Goal: Information Seeking & Learning: Check status

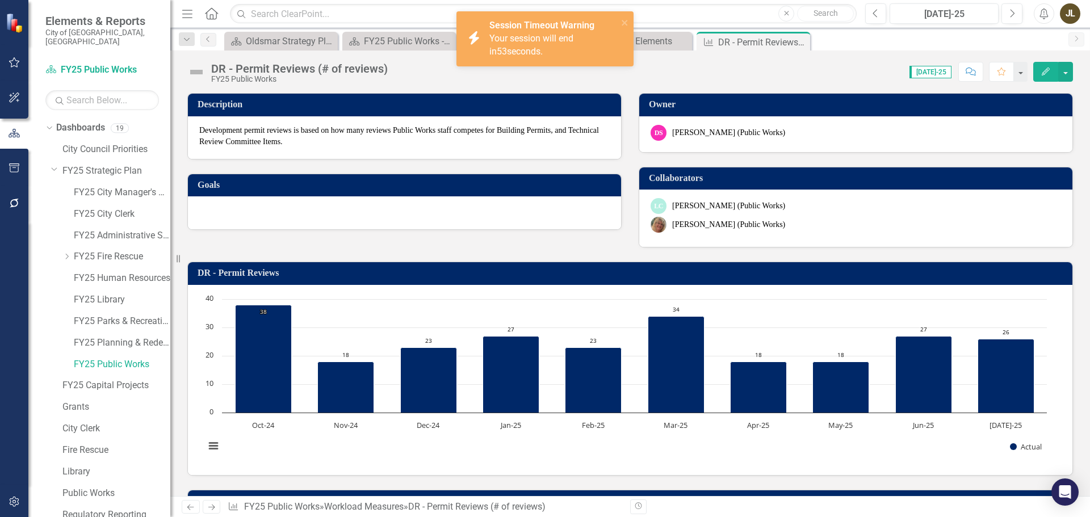
scroll to position [556, 0]
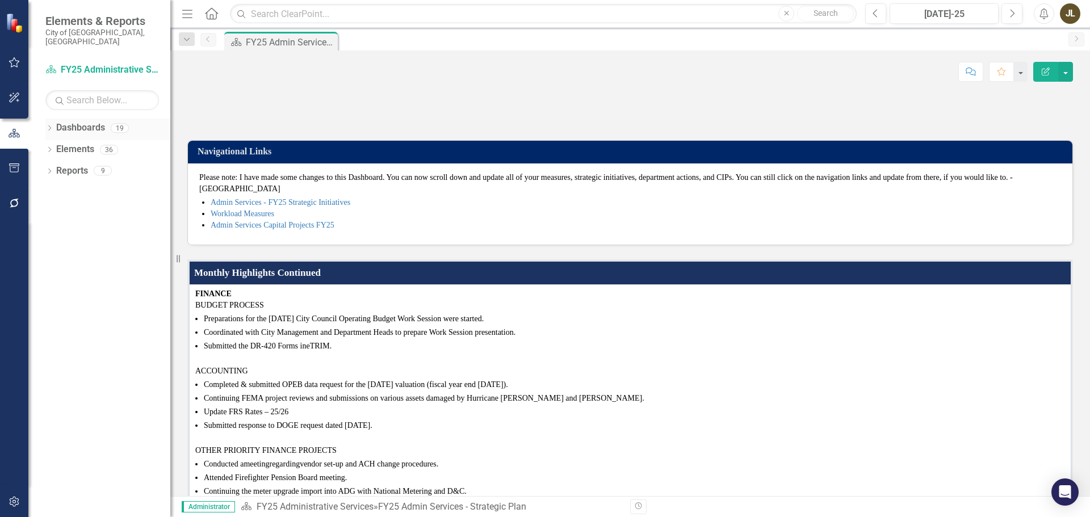
click at [47, 126] on icon "Dropdown" at bounding box center [49, 129] width 8 height 6
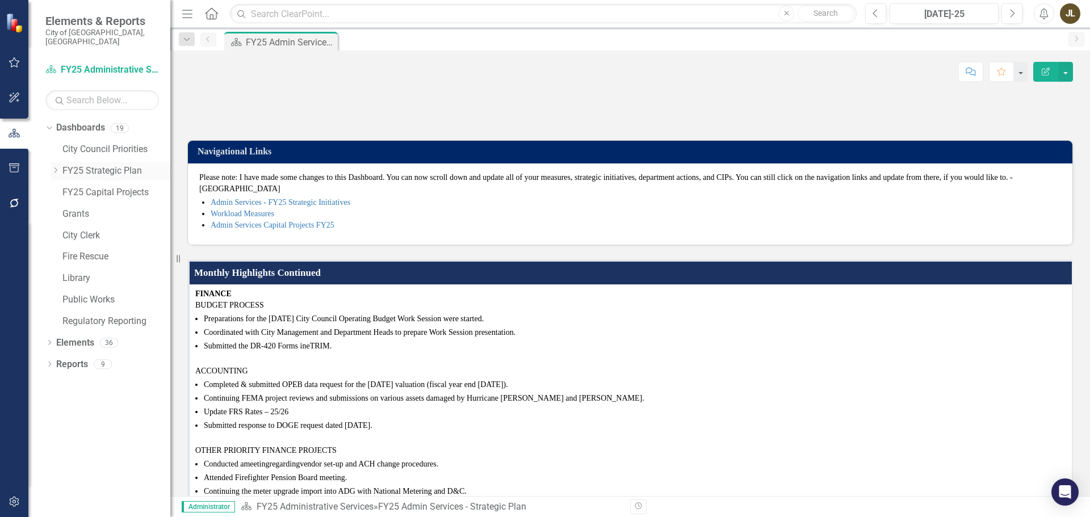
click at [60, 167] on icon "Dropdown" at bounding box center [55, 170] width 9 height 7
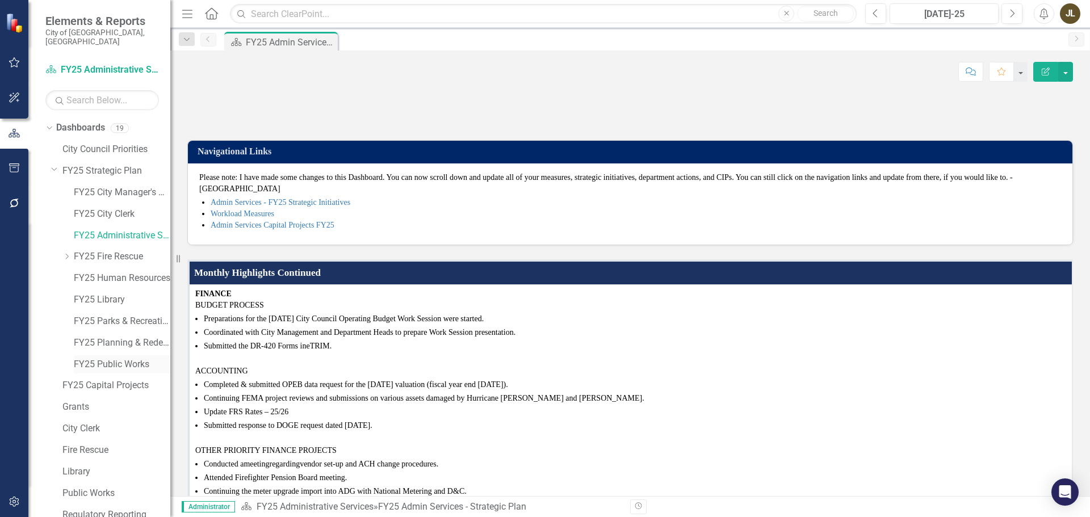
click at [106, 358] on link "FY25 Public Works" at bounding box center [122, 364] width 97 height 13
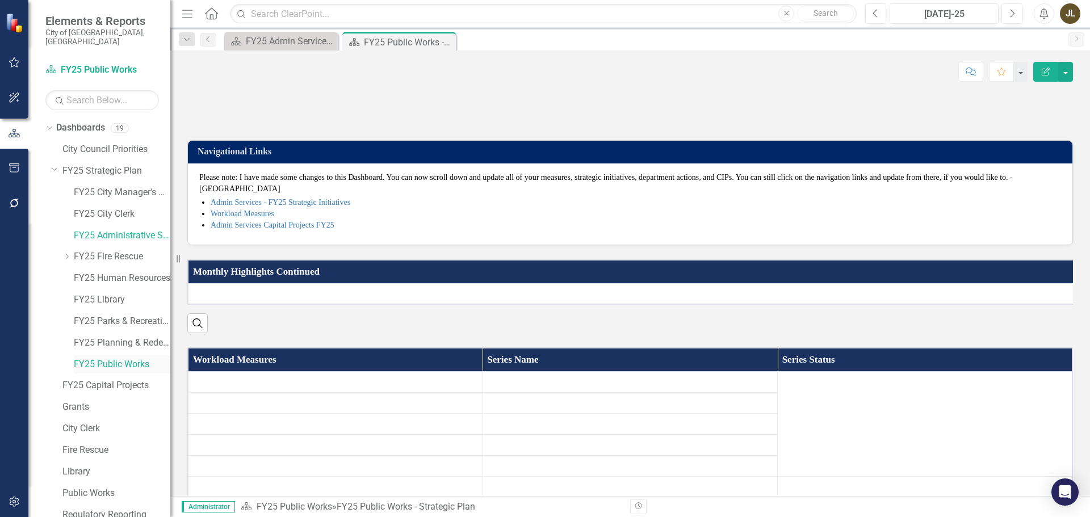
scroll to position [44, 0]
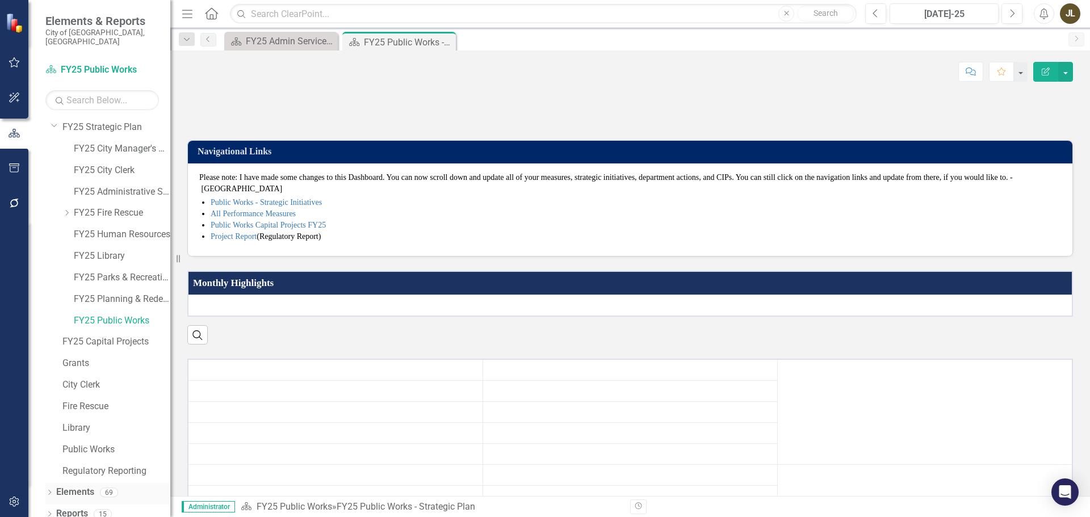
click at [51, 491] on icon "Dropdown" at bounding box center [49, 494] width 8 height 6
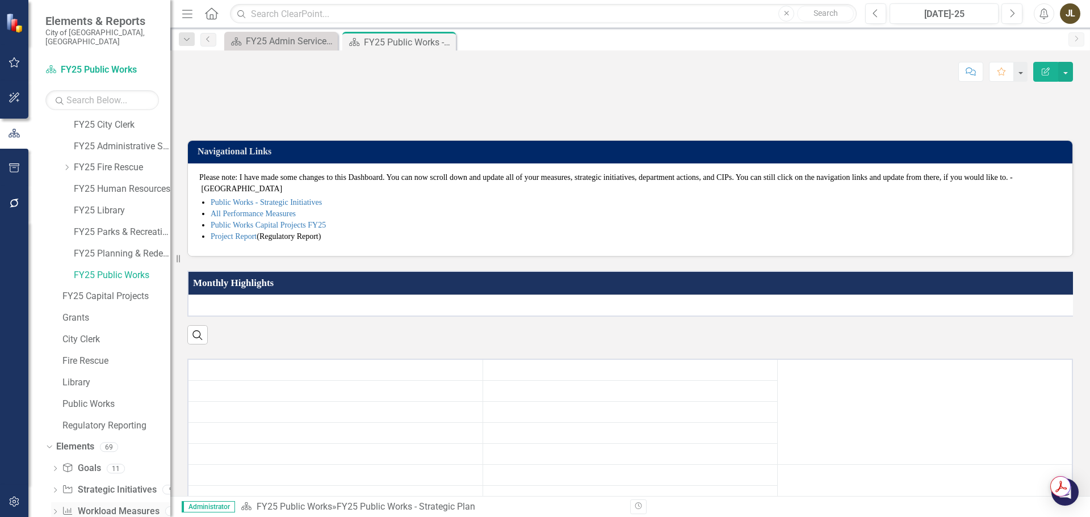
scroll to position [108, 0]
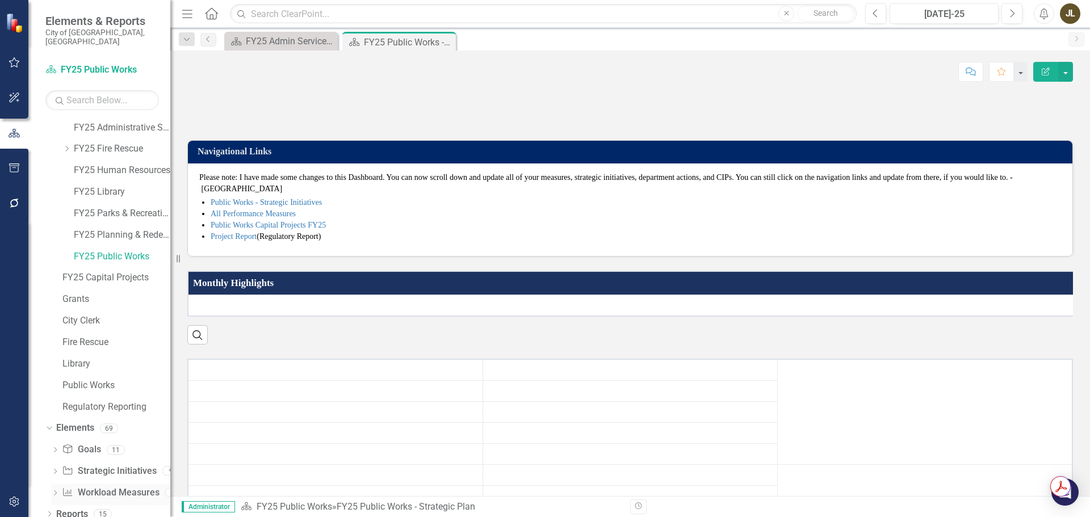
click at [94, 487] on link "Workload Measures Workload Measures" at bounding box center [110, 493] width 97 height 13
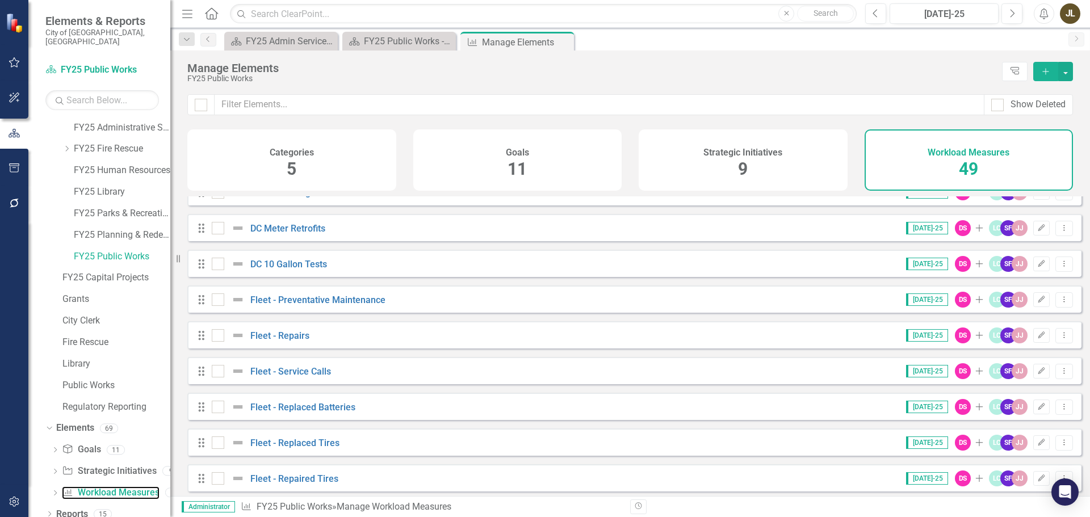
scroll to position [568, 0]
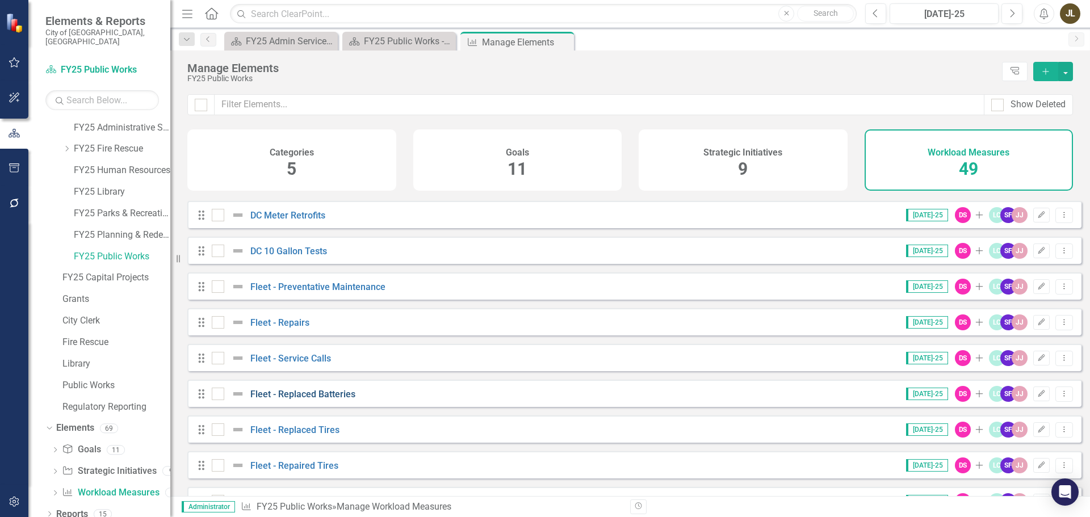
click at [304, 400] on link "Fleet - Replaced Batteries" at bounding box center [302, 394] width 105 height 11
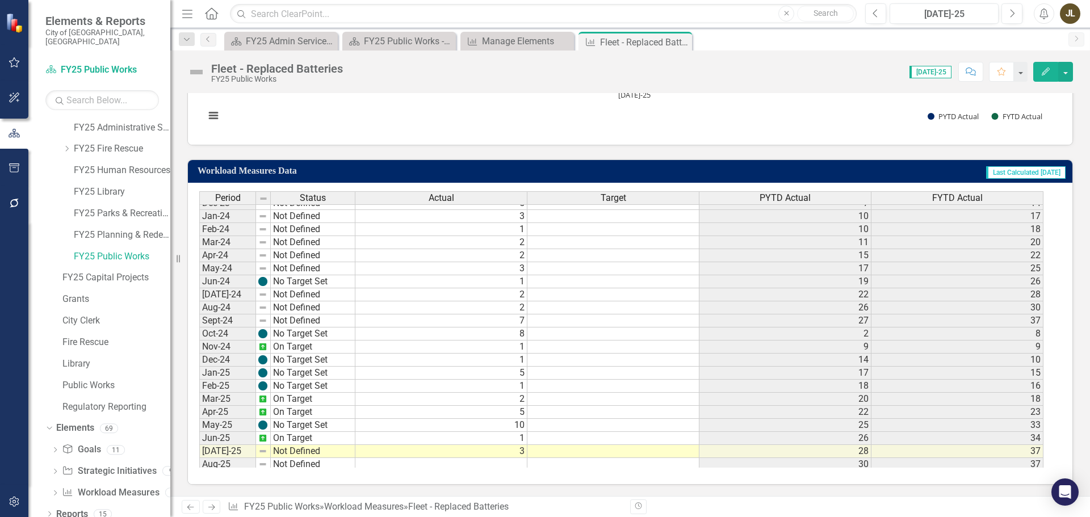
scroll to position [378, 0]
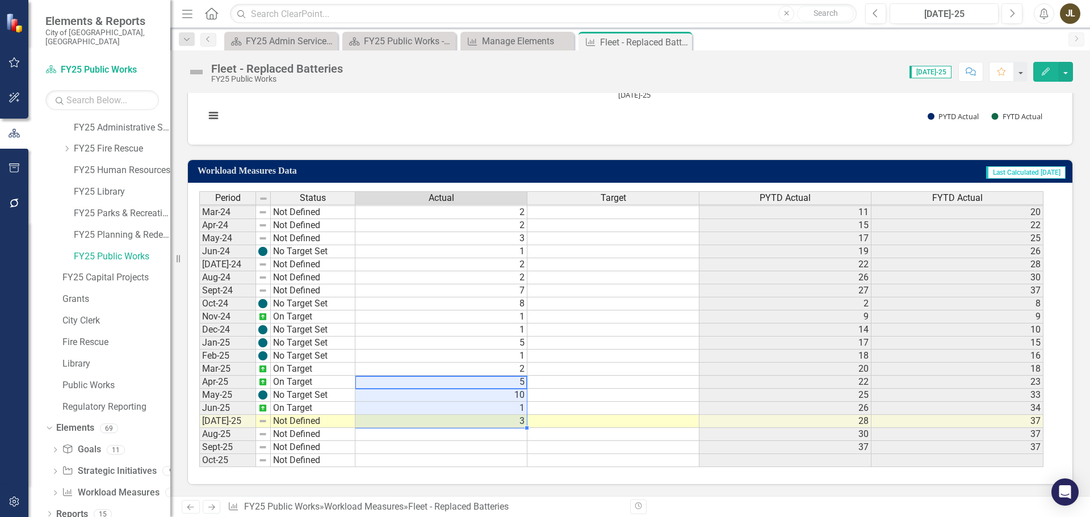
drag, startPoint x: 500, startPoint y: 381, endPoint x: 497, endPoint y: 417, distance: 35.8
click at [497, 417] on tbody "Feb-23 On Target 0 [DATE]-23 No Target Set 1 [DATE]-23 No Target Set 4 [DATE]-2…" at bounding box center [621, 251] width 844 height 431
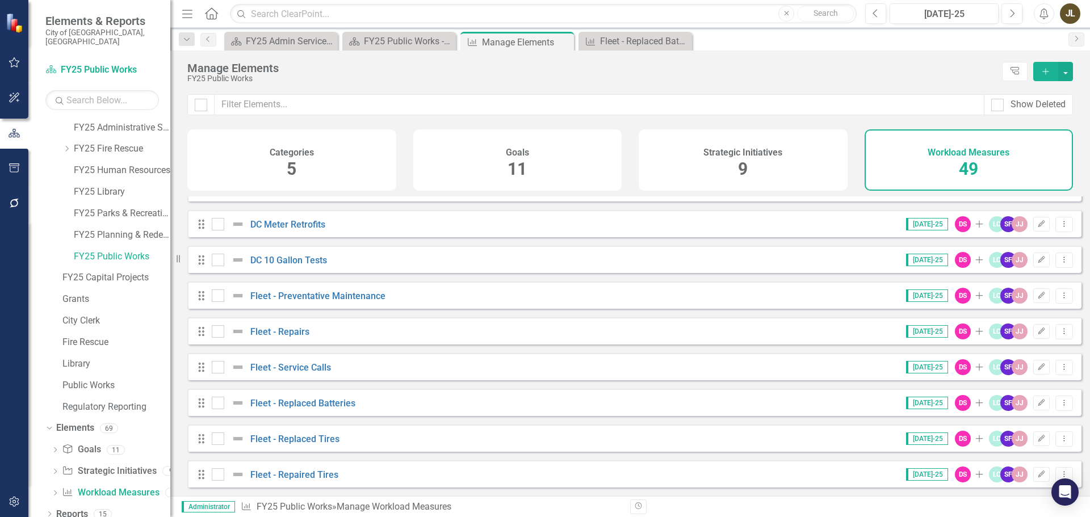
scroll to position [625, 0]
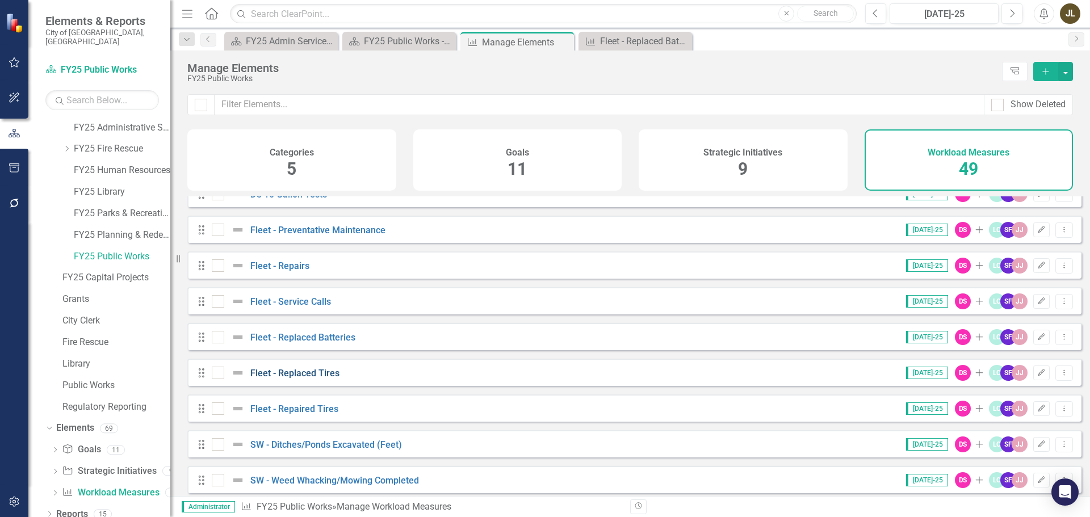
click at [315, 379] on link "Fleet - Replaced Tires" at bounding box center [294, 373] width 89 height 11
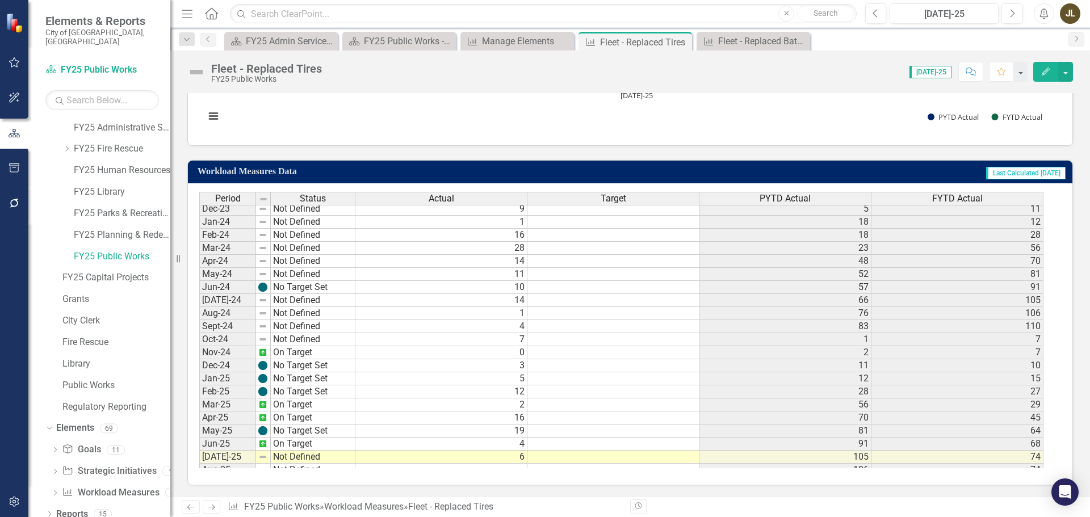
scroll to position [378, 0]
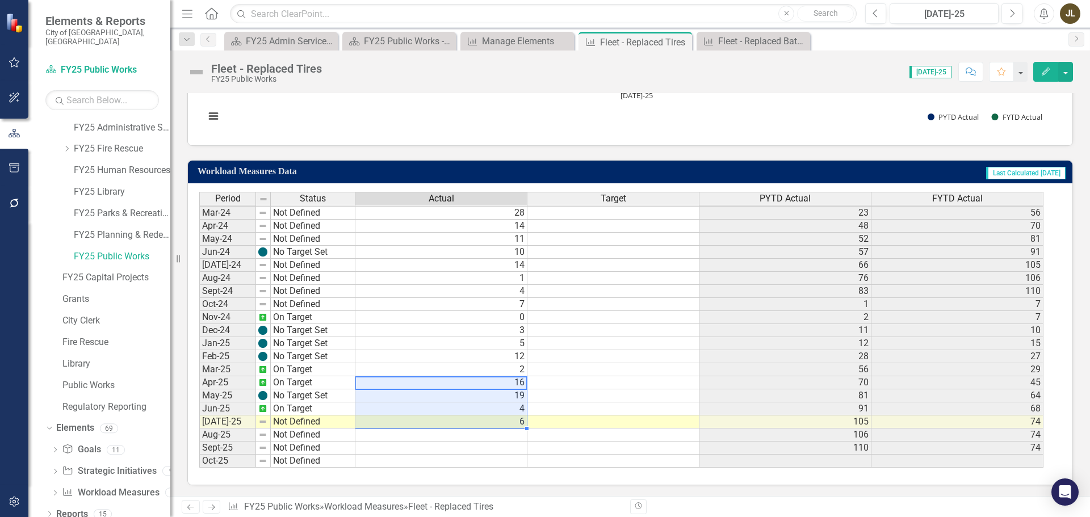
drag, startPoint x: 494, startPoint y: 382, endPoint x: 488, endPoint y: 422, distance: 40.2
click at [488, 422] on tbody "Feb-23 Not Defined 0 [DATE]-23 No Target Set 5 [DATE]-23 Not Defined 25 48 May-…" at bounding box center [621, 251] width 844 height 431
click at [483, 368] on td "2" at bounding box center [441, 369] width 172 height 13
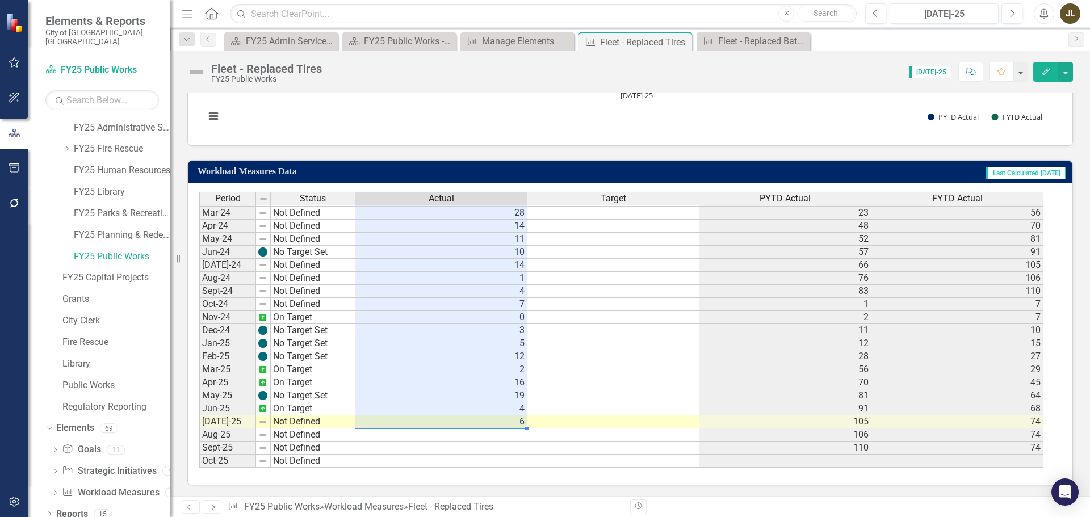
drag, startPoint x: 466, startPoint y: 328, endPoint x: 481, endPoint y: 420, distance: 93.7
click at [481, 420] on tbody "Aug-22 Not Defined Sep-22 Not Defined Oct-22 Not Defined Nov-22 Not Defined 2 […" at bounding box center [621, 213] width 844 height 510
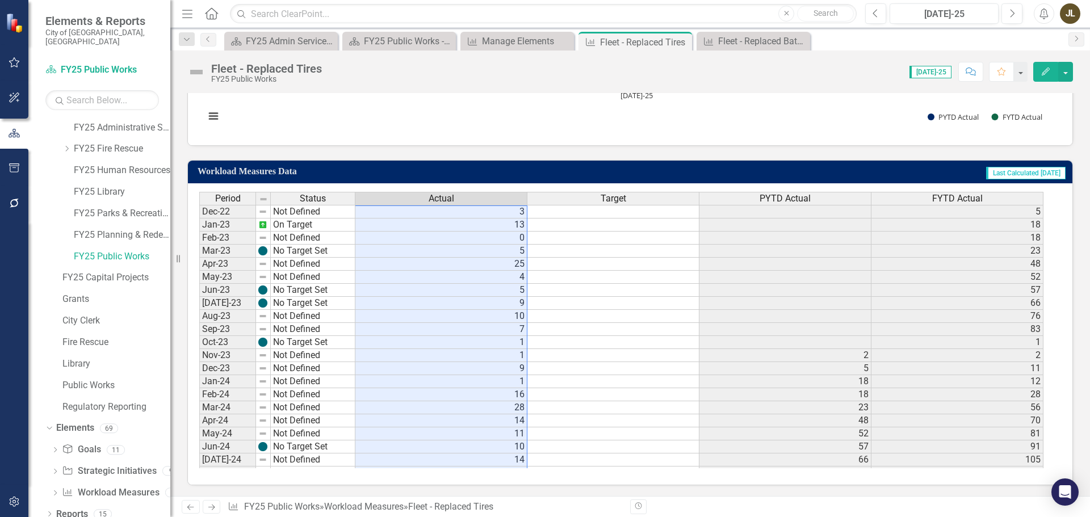
scroll to position [94, 0]
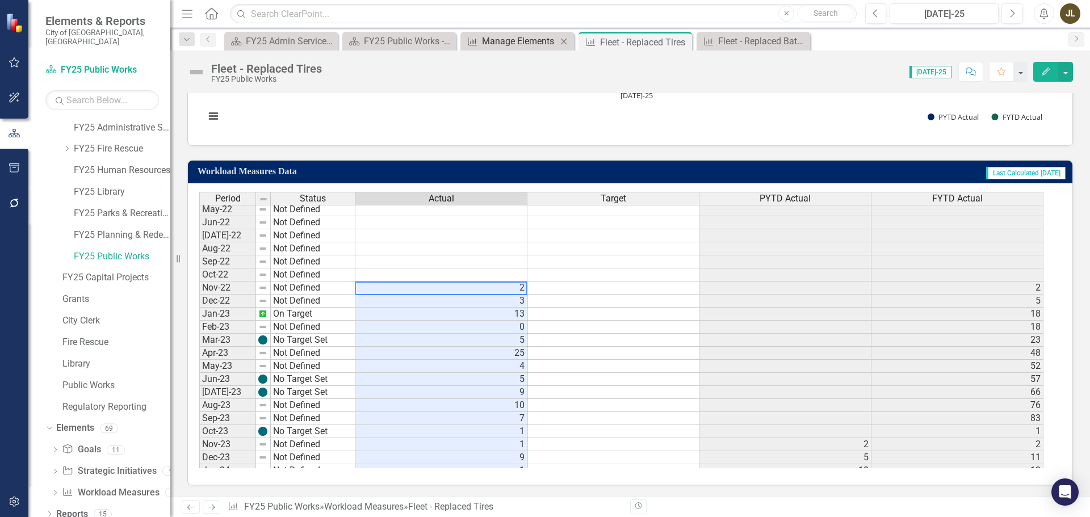
click at [527, 44] on div "Manage Elements" at bounding box center [519, 41] width 75 height 14
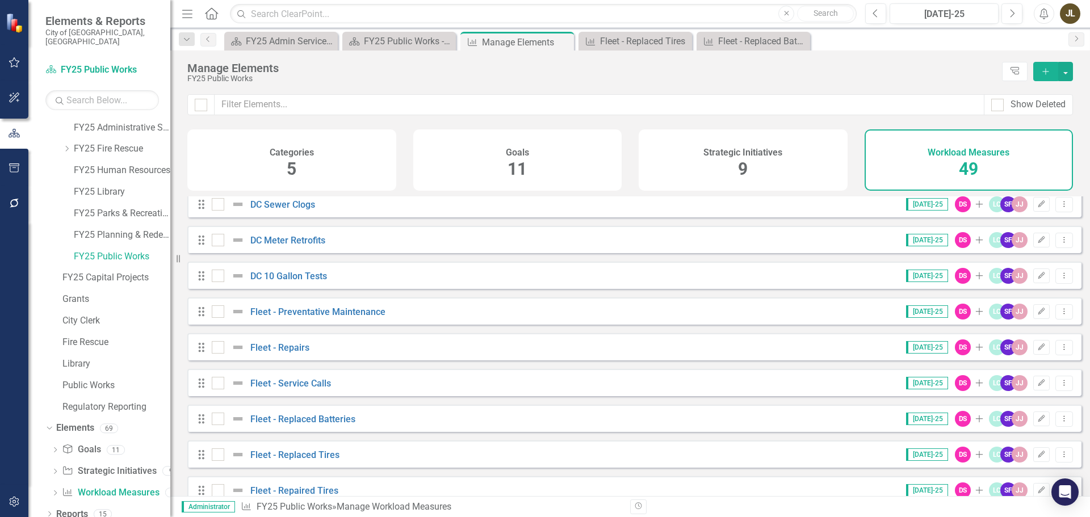
scroll to position [568, 0]
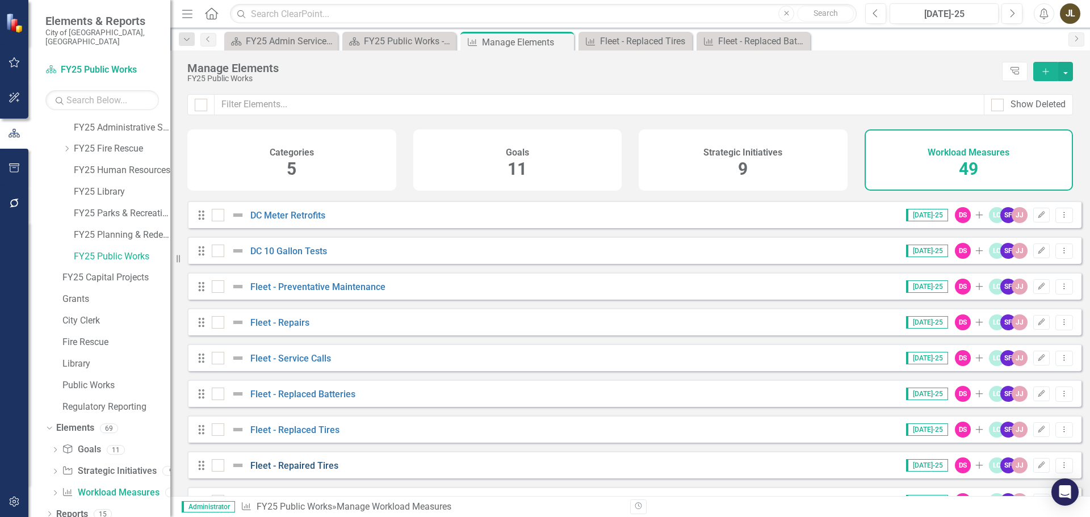
click at [307, 471] on link "Fleet - Repaired Tires" at bounding box center [294, 465] width 88 height 11
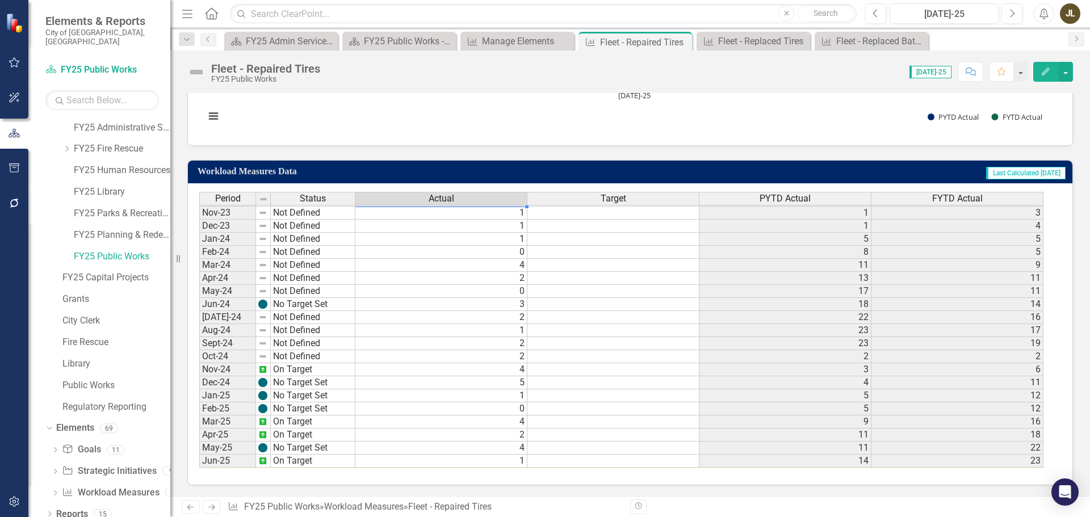
scroll to position [378, 0]
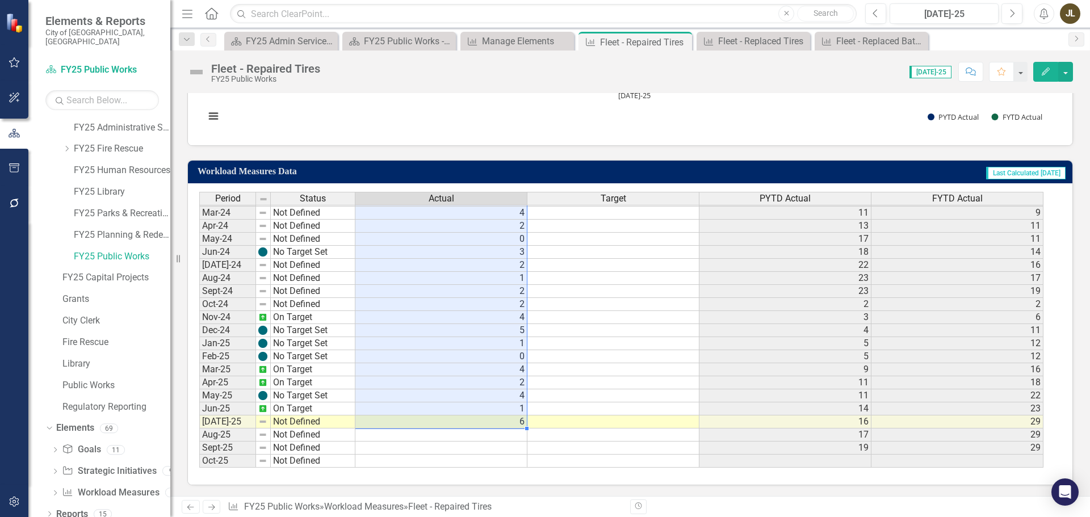
drag, startPoint x: 505, startPoint y: 326, endPoint x: 501, endPoint y: 420, distance: 94.3
click at [501, 420] on tbody "Aug-22 Not Defined Sep-22 Not Defined Oct-22 Not Defined Nov-22 Not Defined 1 […" at bounding box center [621, 213] width 844 height 510
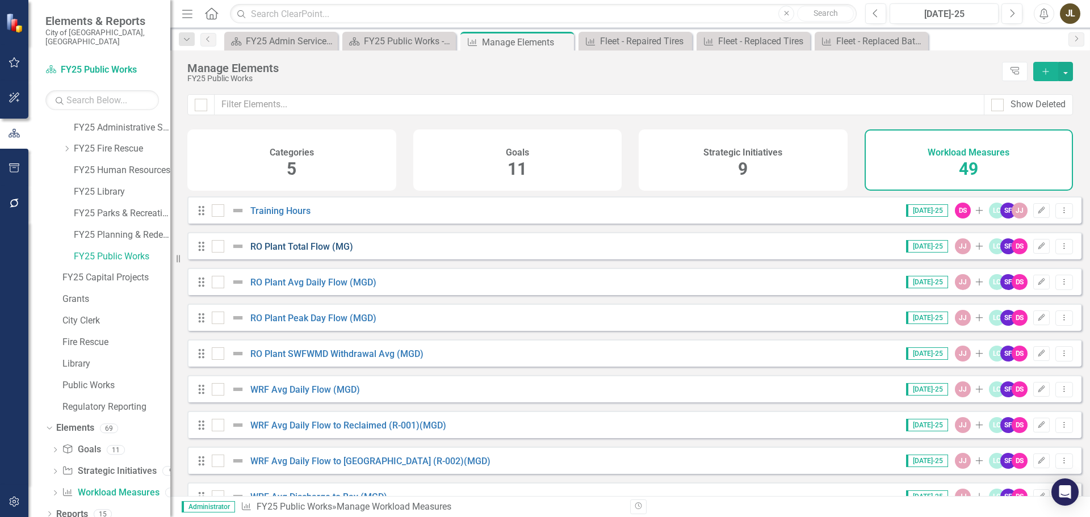
click at [313, 251] on link "RO Plant Total Flow (MG)" at bounding box center [301, 246] width 103 height 11
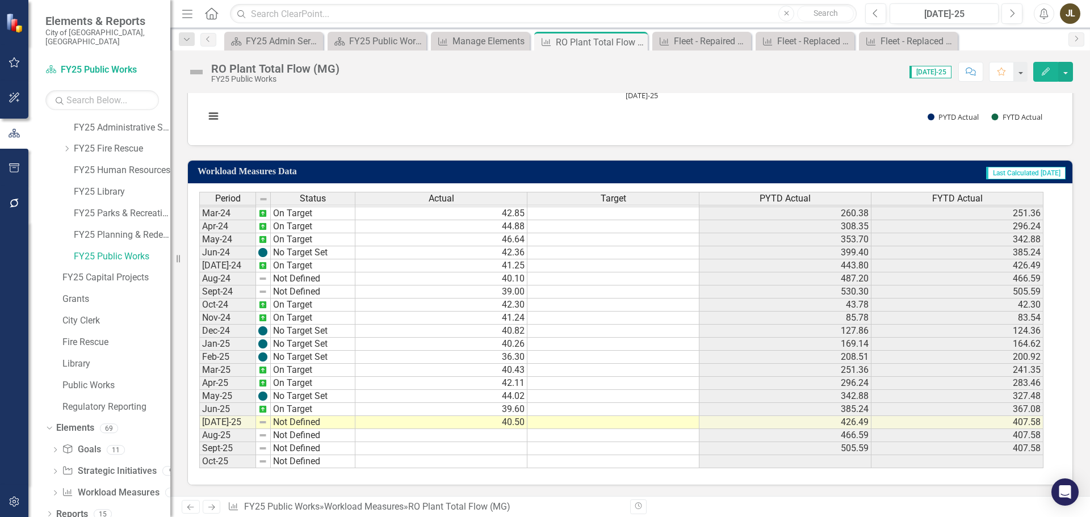
scroll to position [378, 0]
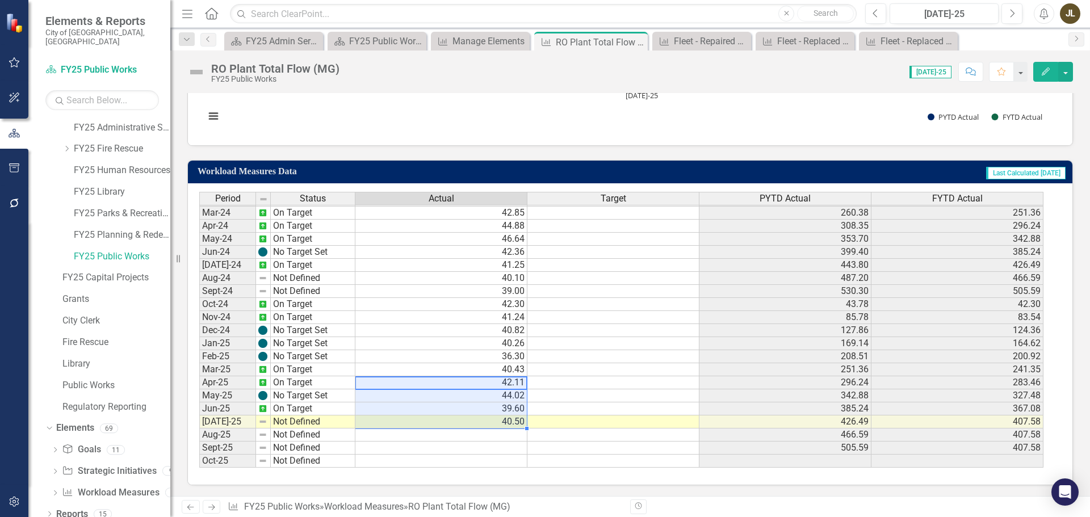
drag, startPoint x: 476, startPoint y: 381, endPoint x: 477, endPoint y: 426, distance: 44.9
click at [477, 426] on tbody "Feb-23 On Target 40.46 207.47 214.18 Mar-23 No Target Set 46.20 251.66 260.38 A…" at bounding box center [621, 251] width 844 height 431
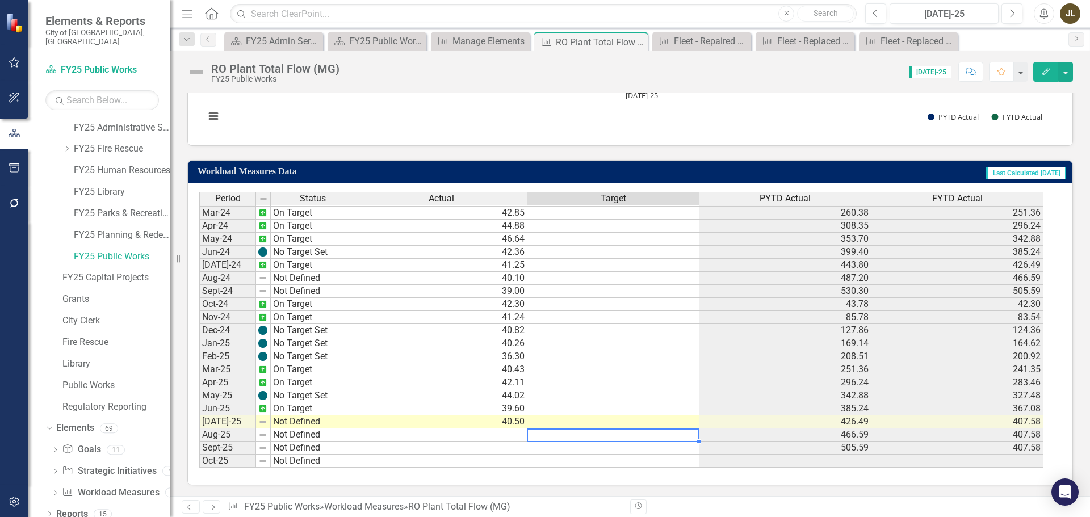
click at [569, 430] on td at bounding box center [613, 435] width 172 height 13
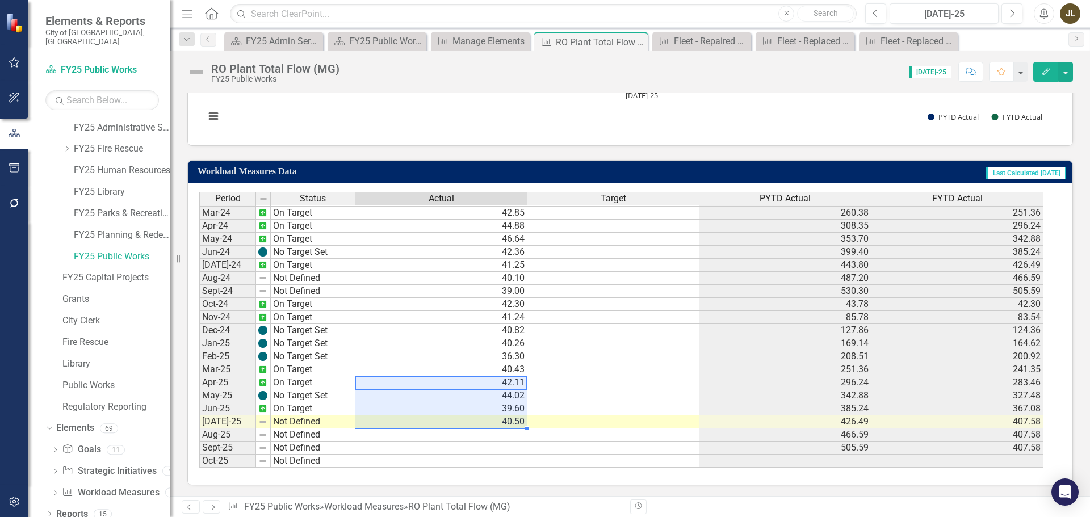
drag, startPoint x: 498, startPoint y: 384, endPoint x: 497, endPoint y: 417, distance: 33.0
click at [497, 417] on tbody "Feb-23 On Target 40.46 207.47 214.18 Mar-23 No Target Set 46.20 251.66 260.38 A…" at bounding box center [621, 251] width 844 height 431
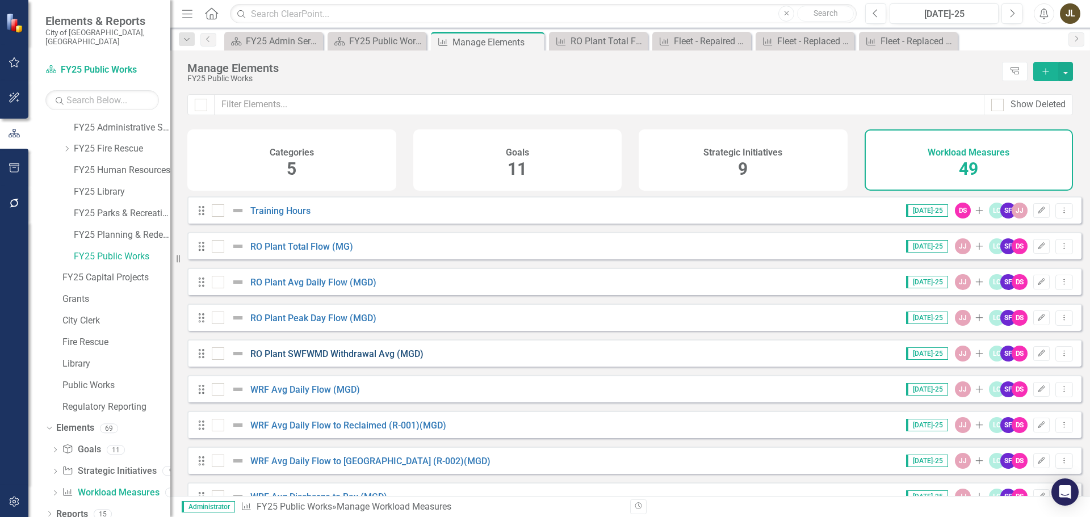
click at [347, 359] on link "RO Plant SWFWMD Withdrawal Avg (MGD)" at bounding box center [336, 354] width 173 height 11
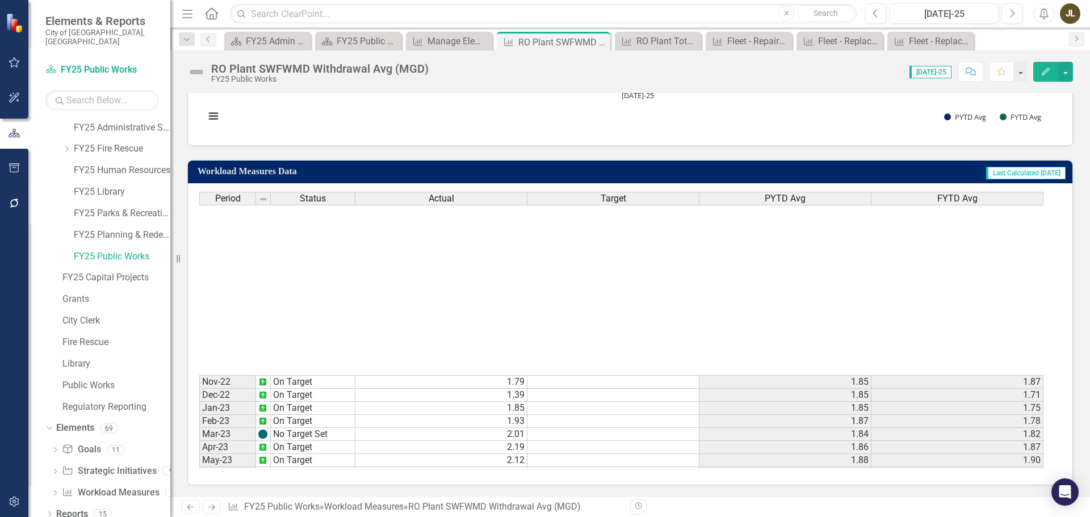
scroll to position [378, 0]
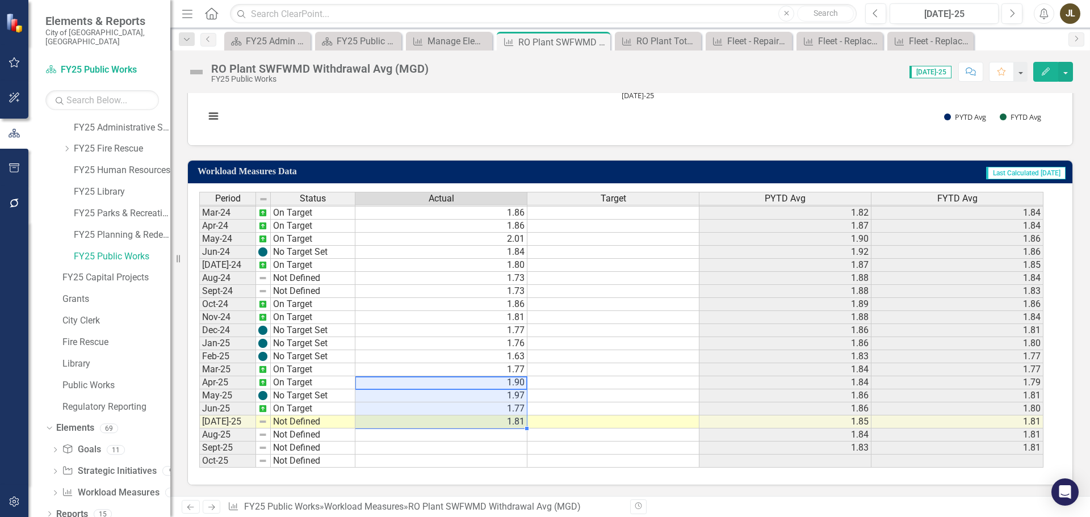
drag, startPoint x: 488, startPoint y: 380, endPoint x: 492, endPoint y: 421, distance: 41.0
click at [492, 421] on td "1.81" at bounding box center [441, 422] width 172 height 13
click at [602, 38] on icon "Close" at bounding box center [599, 41] width 11 height 9
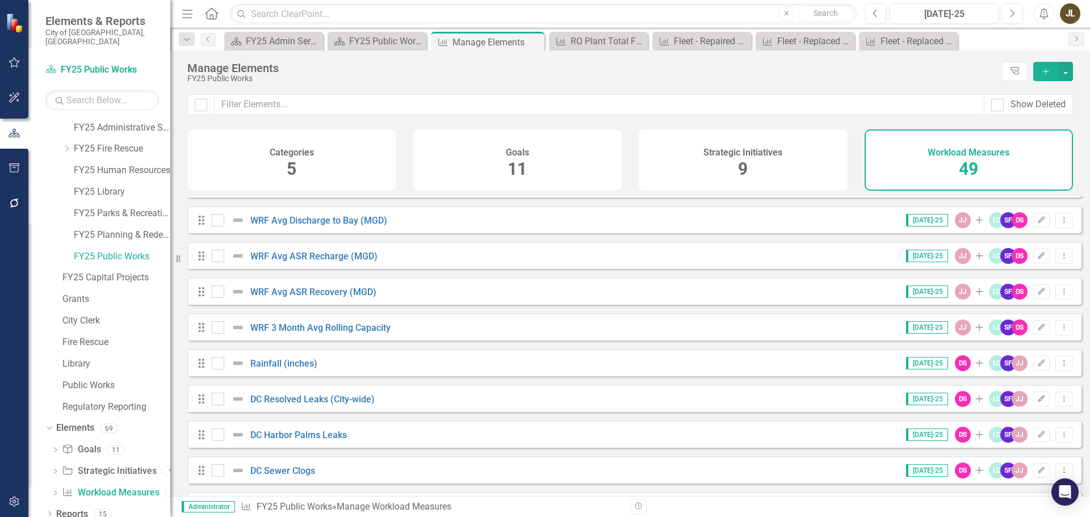
scroll to position [284, 0]
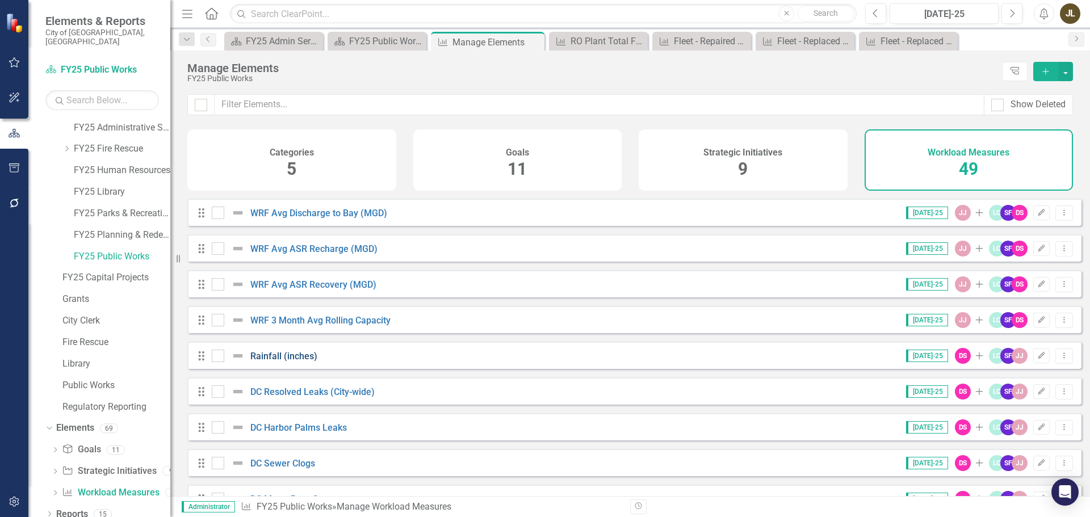
click at [303, 362] on link "Rainfall (inches)" at bounding box center [283, 356] width 67 height 11
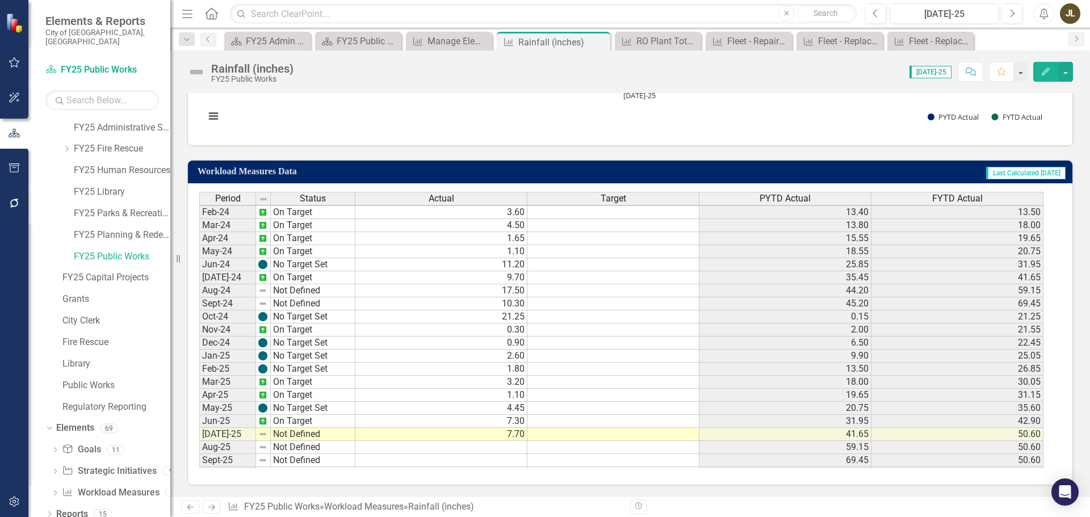
scroll to position [378, 0]
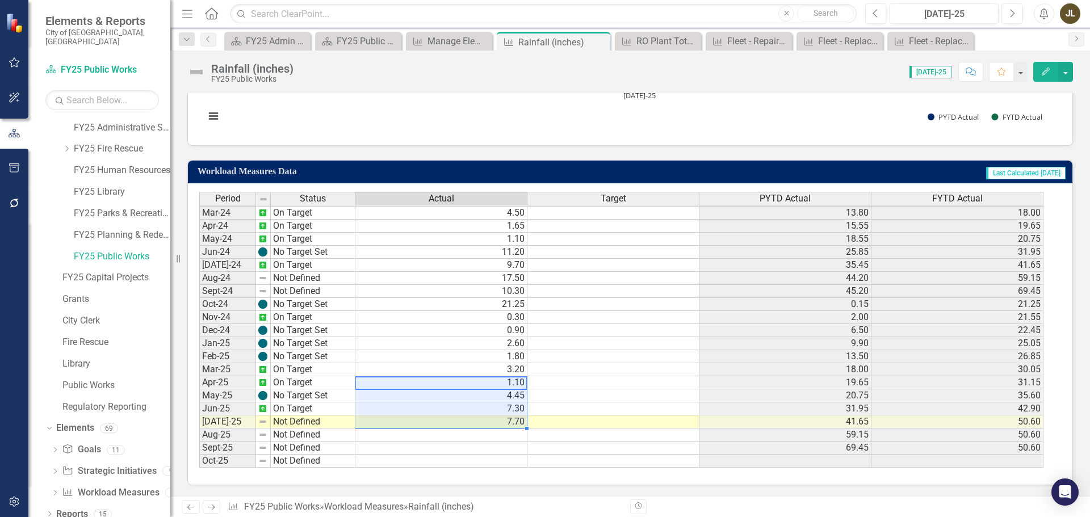
drag, startPoint x: 484, startPoint y: 380, endPoint x: 492, endPoint y: 419, distance: 40.1
click at [492, 419] on tbody "Feb-23 Not Defined 0.25 3.00 13.40 Mar-23 No Target Set 0.40 7.10 13.80 Apr-23 …" at bounding box center [621, 251] width 844 height 431
click at [475, 413] on td "7.30" at bounding box center [441, 409] width 172 height 13
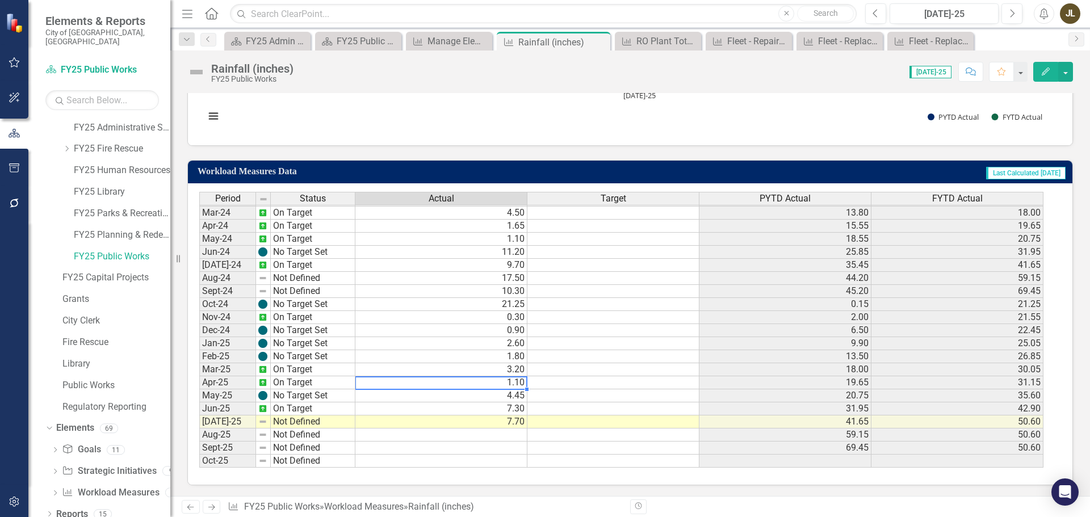
click at [483, 383] on td "1.10" at bounding box center [441, 382] width 172 height 13
click at [600, 41] on icon "Close" at bounding box center [599, 41] width 11 height 9
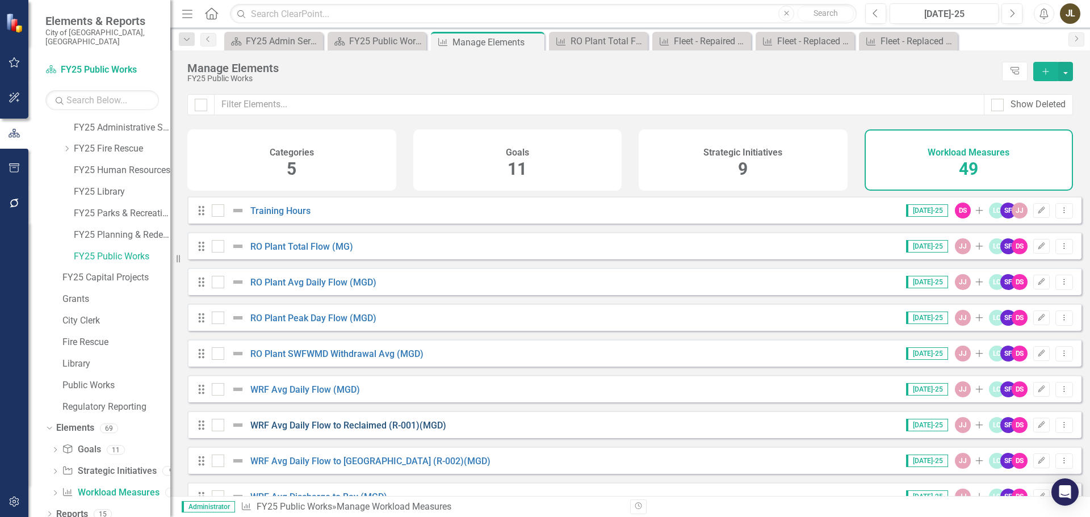
click at [383, 431] on link "WRF Avg Daily Flow to Reclaimed (R-001)(MGD)" at bounding box center [348, 425] width 196 height 11
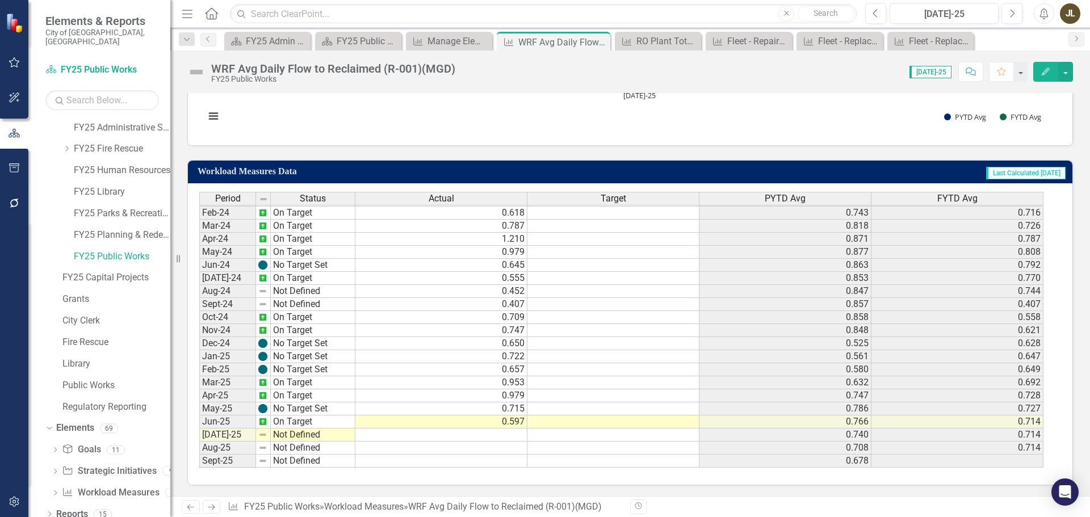
scroll to position [378, 0]
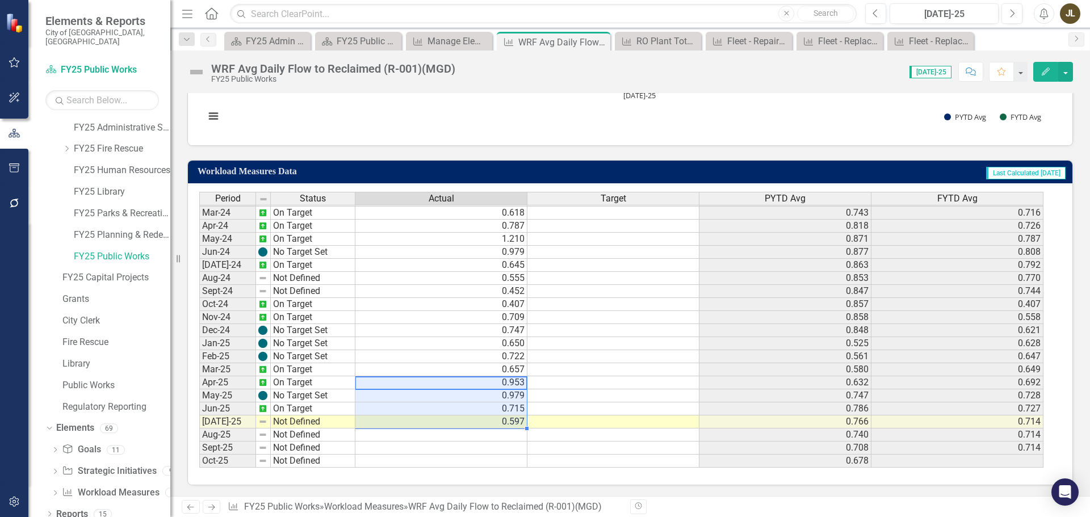
drag, startPoint x: 496, startPoint y: 386, endPoint x: 492, endPoint y: 423, distance: 37.7
click at [492, 423] on tbody "Feb-23 On Target 0.726 0.629 0.646 Mar-23 No Target Set 0.926 0.651 0.693 Apr-2…" at bounding box center [621, 251] width 844 height 431
click at [409, 65] on div "WRF Avg Daily Flow to Reclaimed (R-001)(MGD)" at bounding box center [333, 68] width 244 height 12
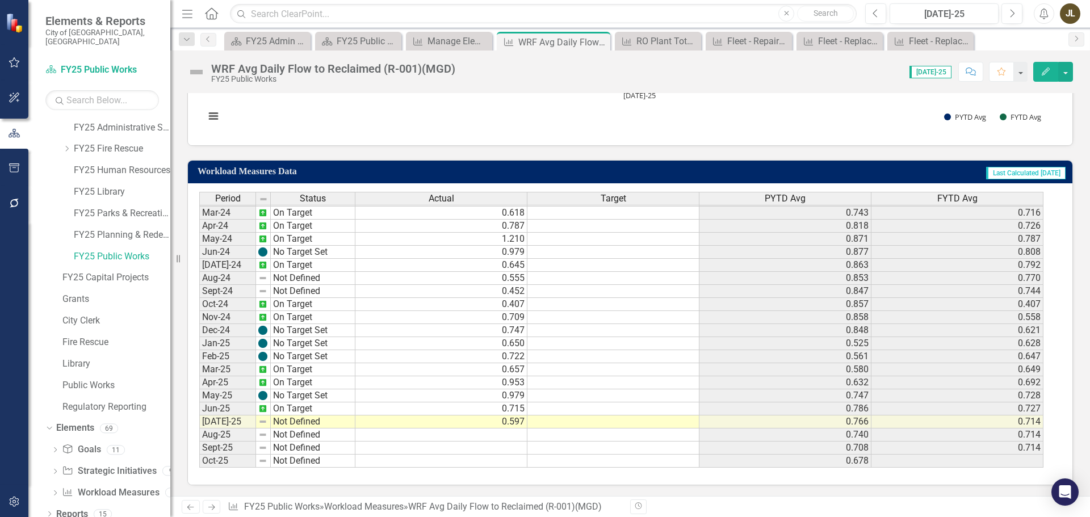
click at [409, 67] on div "WRF Avg Daily Flow to Reclaimed (R-001)(MGD)" at bounding box center [333, 68] width 244 height 12
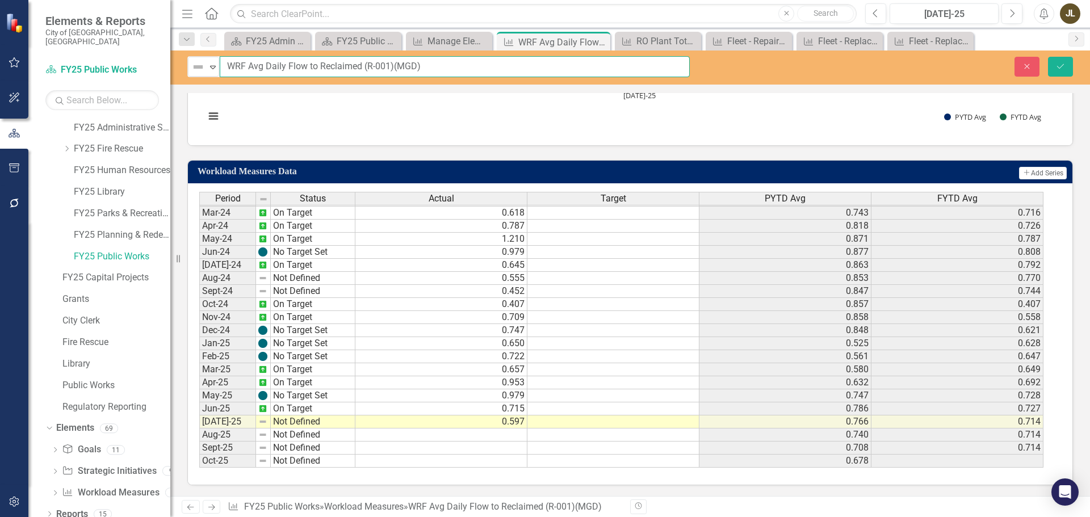
drag, startPoint x: 418, startPoint y: 65, endPoint x: 229, endPoint y: 65, distance: 189.6
click at [229, 65] on input "WRF Avg Daily Flow to Reclaimed (R-001)(MGD)" at bounding box center [455, 66] width 470 height 21
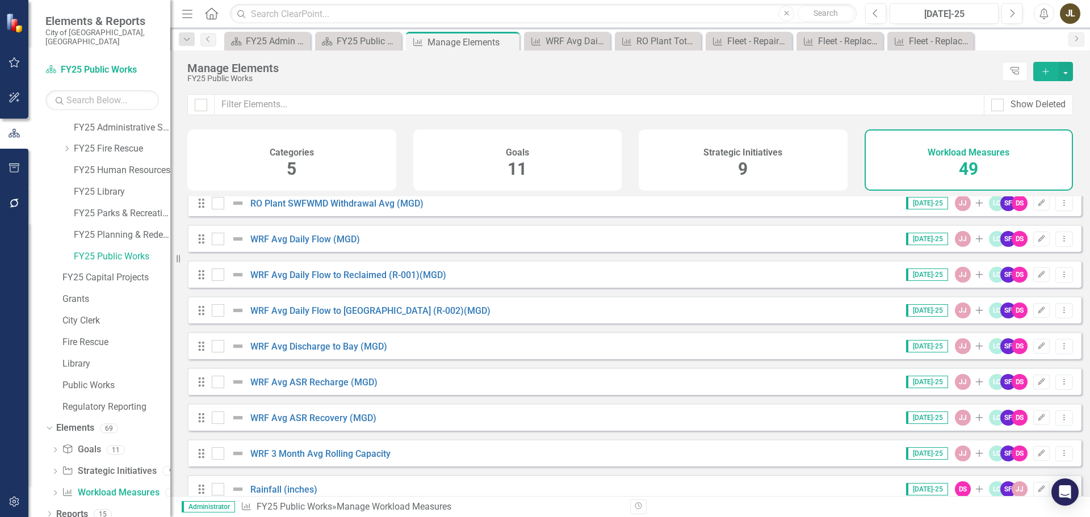
scroll to position [170, 0]
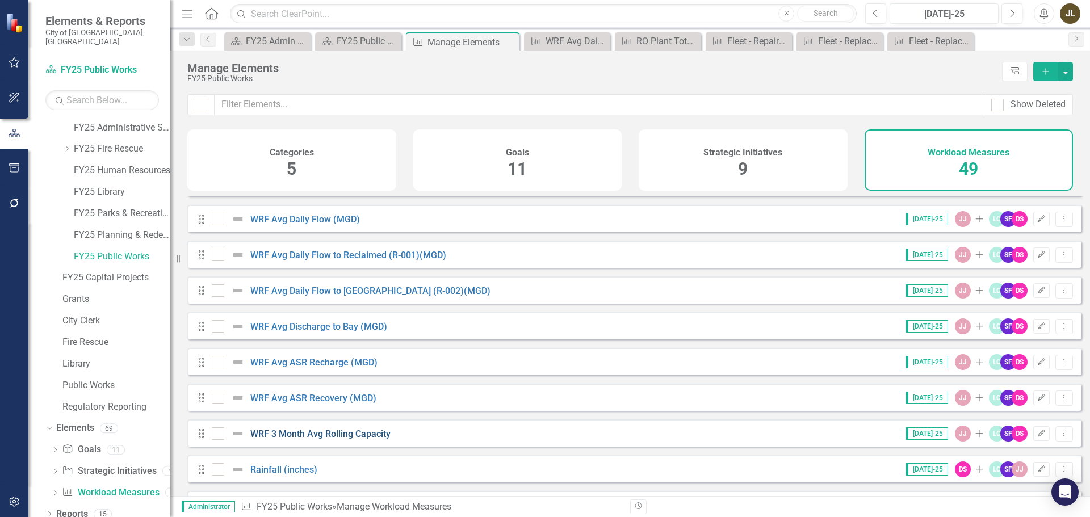
click at [383, 439] on link "WRF 3 Month Avg Rolling Capacity" at bounding box center [320, 434] width 140 height 11
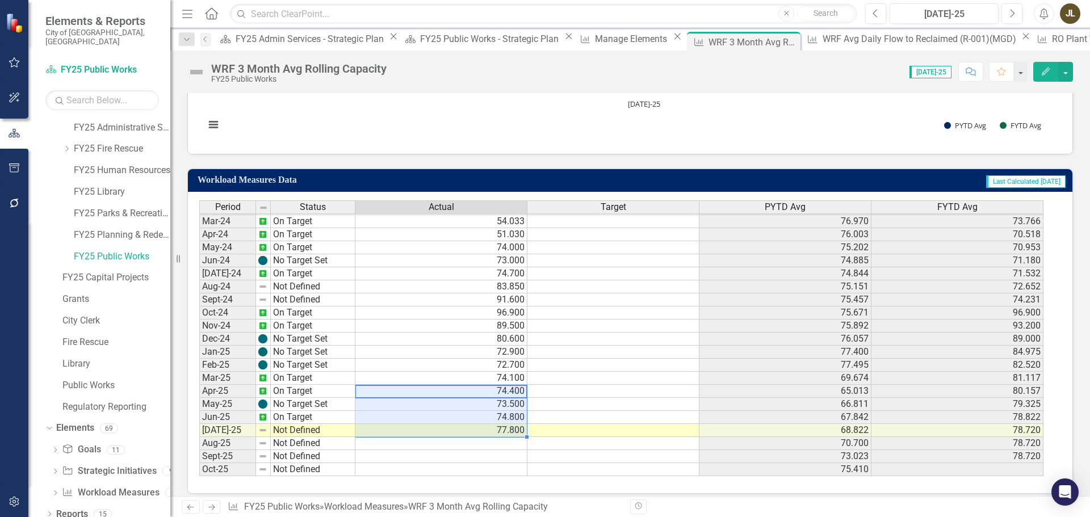
drag, startPoint x: 483, startPoint y: 389, endPoint x: 484, endPoint y: 428, distance: 38.6
click at [484, 428] on tbody "Feb-23 On Target 76.810 59.650 81.212 Mar-23 No Target Set 75.200 61.200 80.210…" at bounding box center [621, 260] width 844 height 431
